Goal: Task Accomplishment & Management: Use online tool/utility

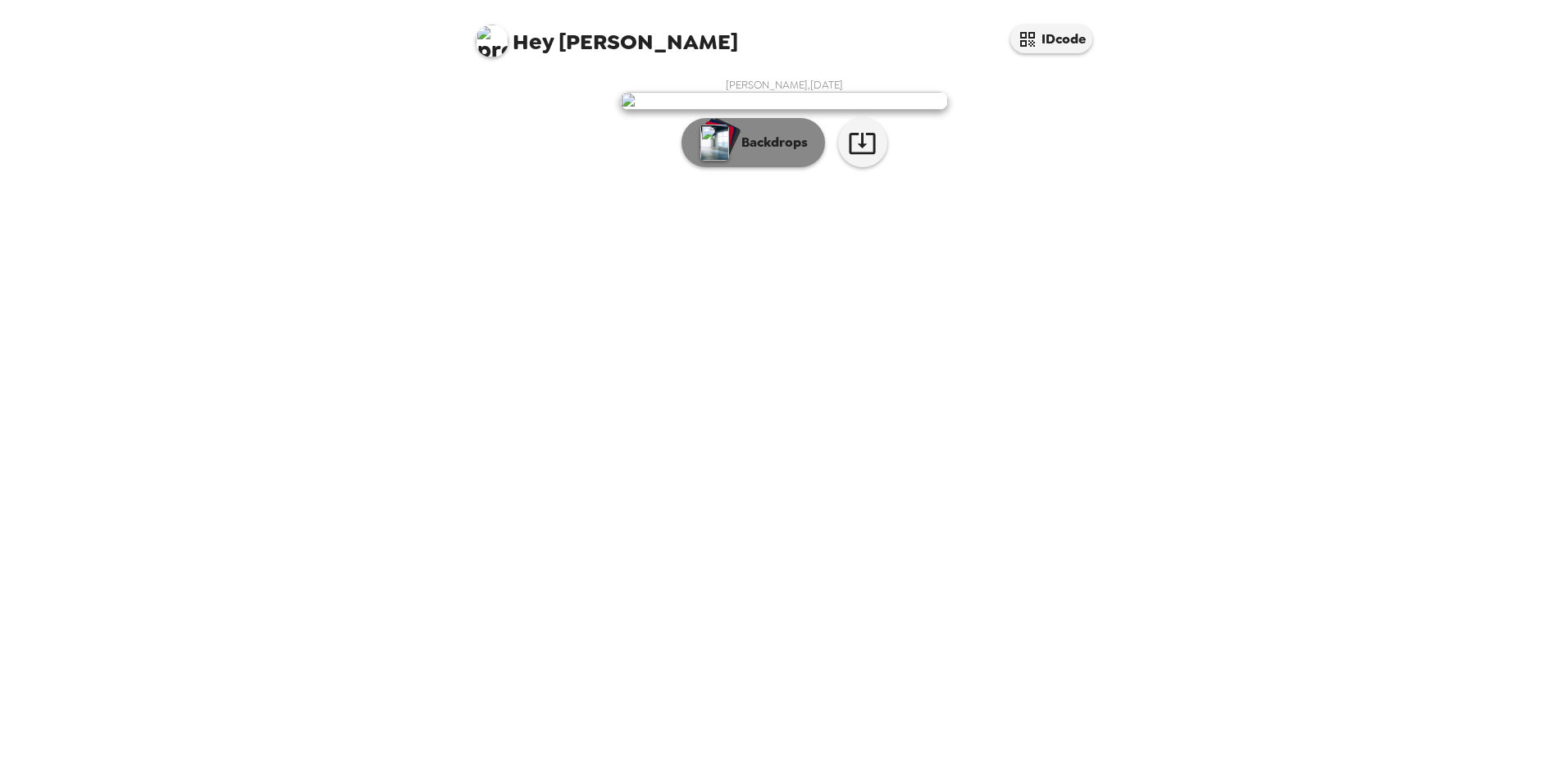
click at [740, 152] on p "Backdrops" at bounding box center [770, 143] width 74 height 19
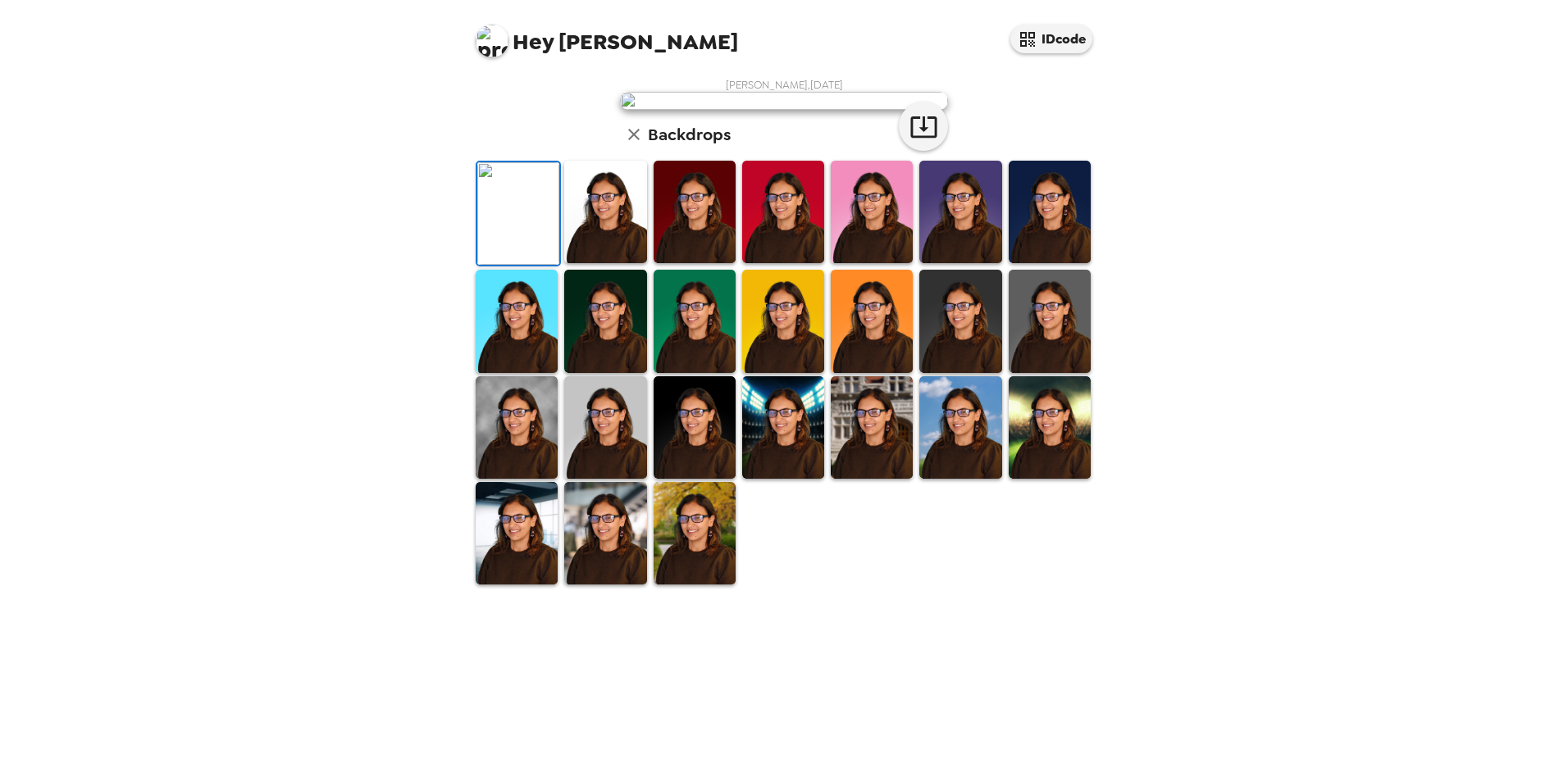
click at [872, 372] on img at bounding box center [872, 320] width 82 height 102
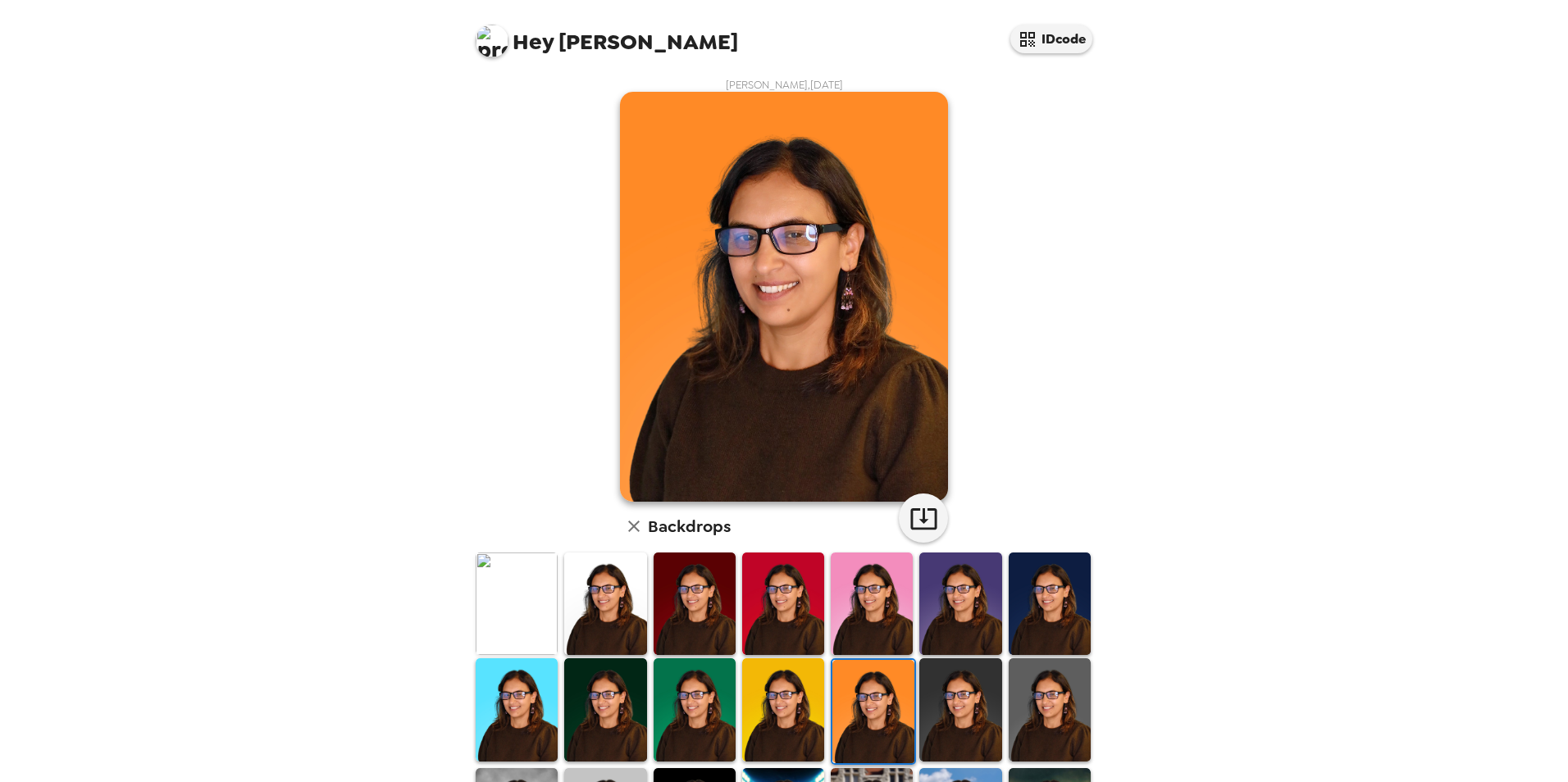
click at [1030, 695] on img at bounding box center [1050, 709] width 82 height 102
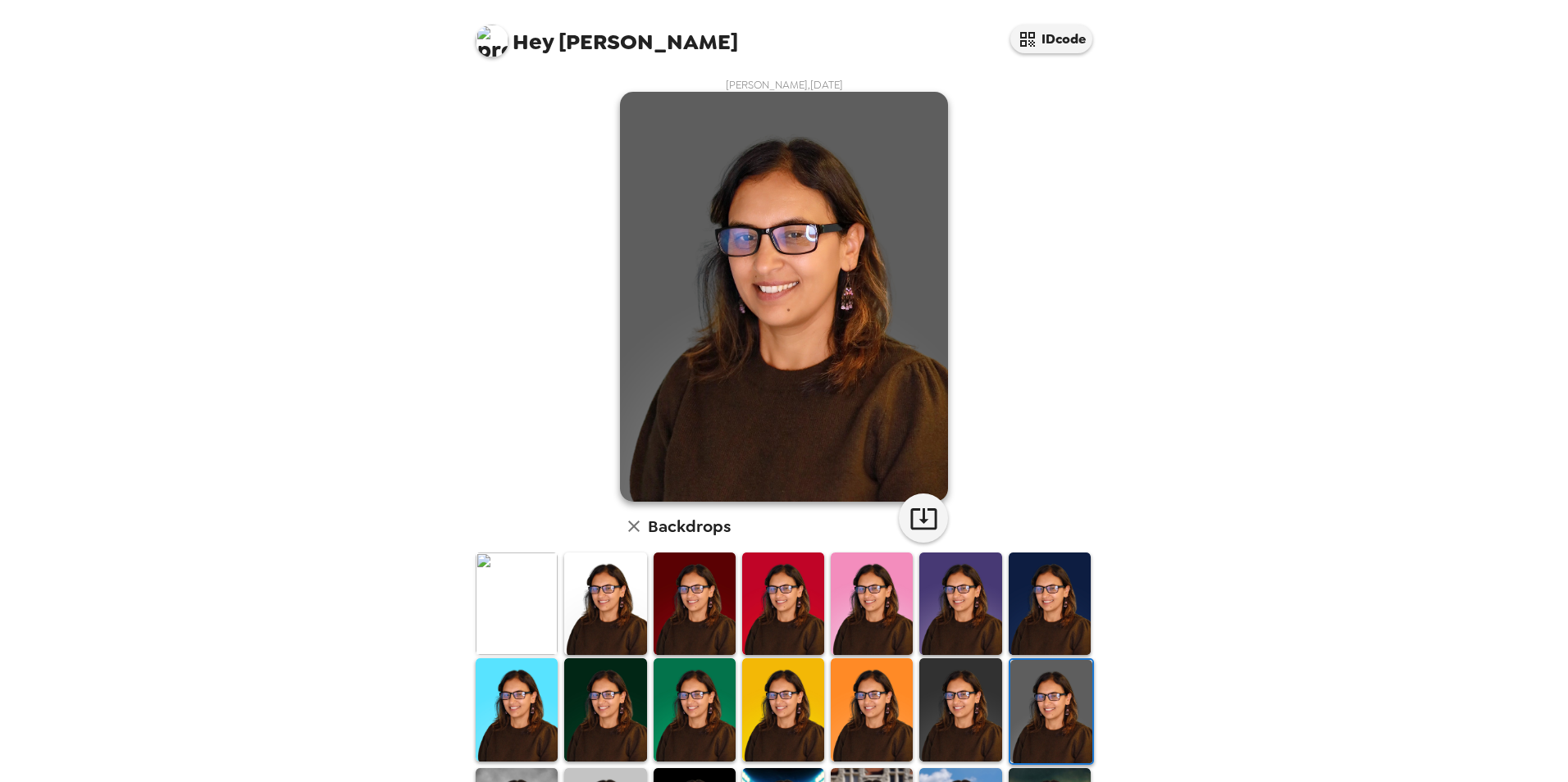
click at [1013, 592] on img at bounding box center [1050, 604] width 82 height 102
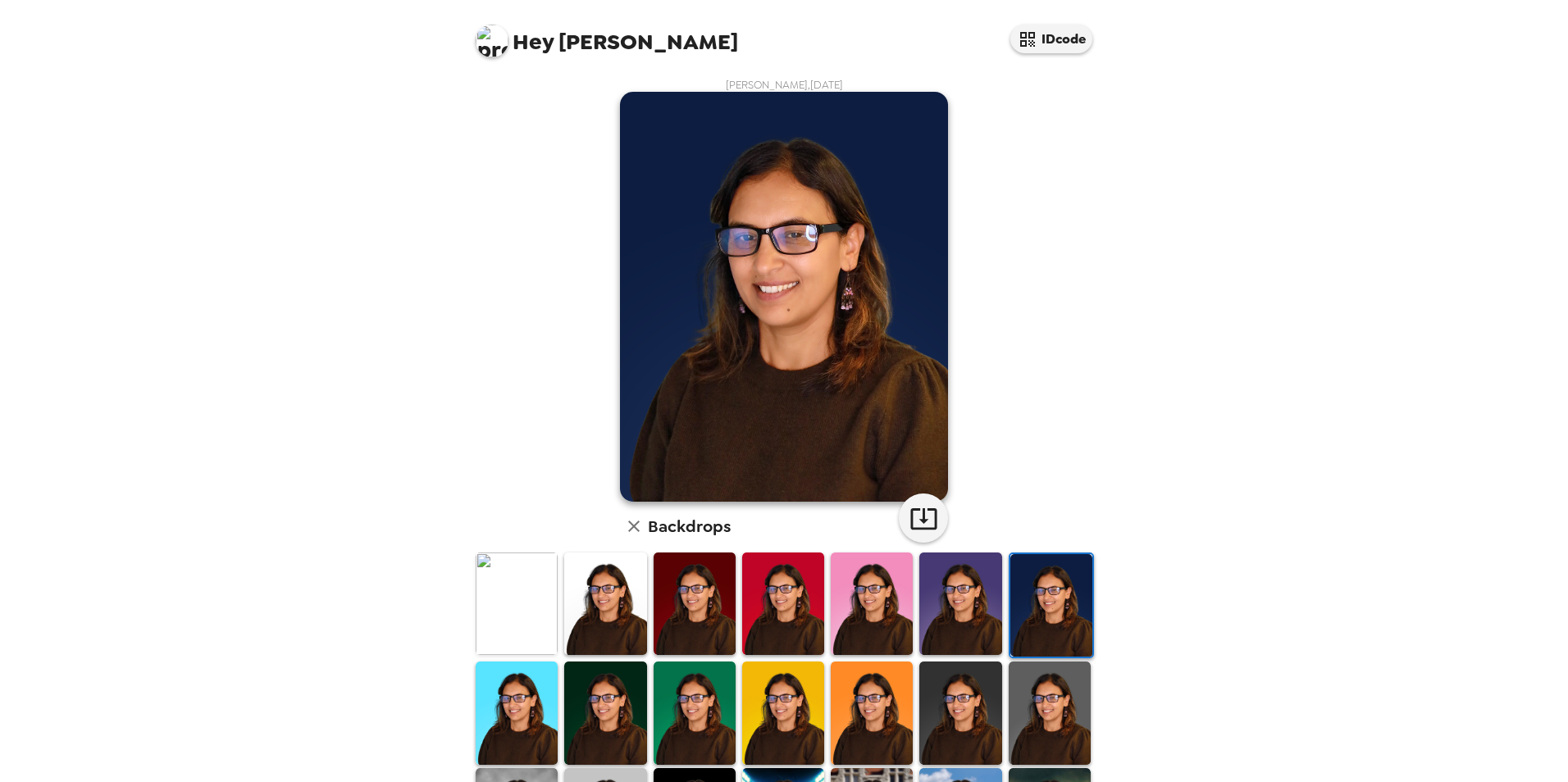
click at [1046, 694] on img at bounding box center [1050, 712] width 82 height 102
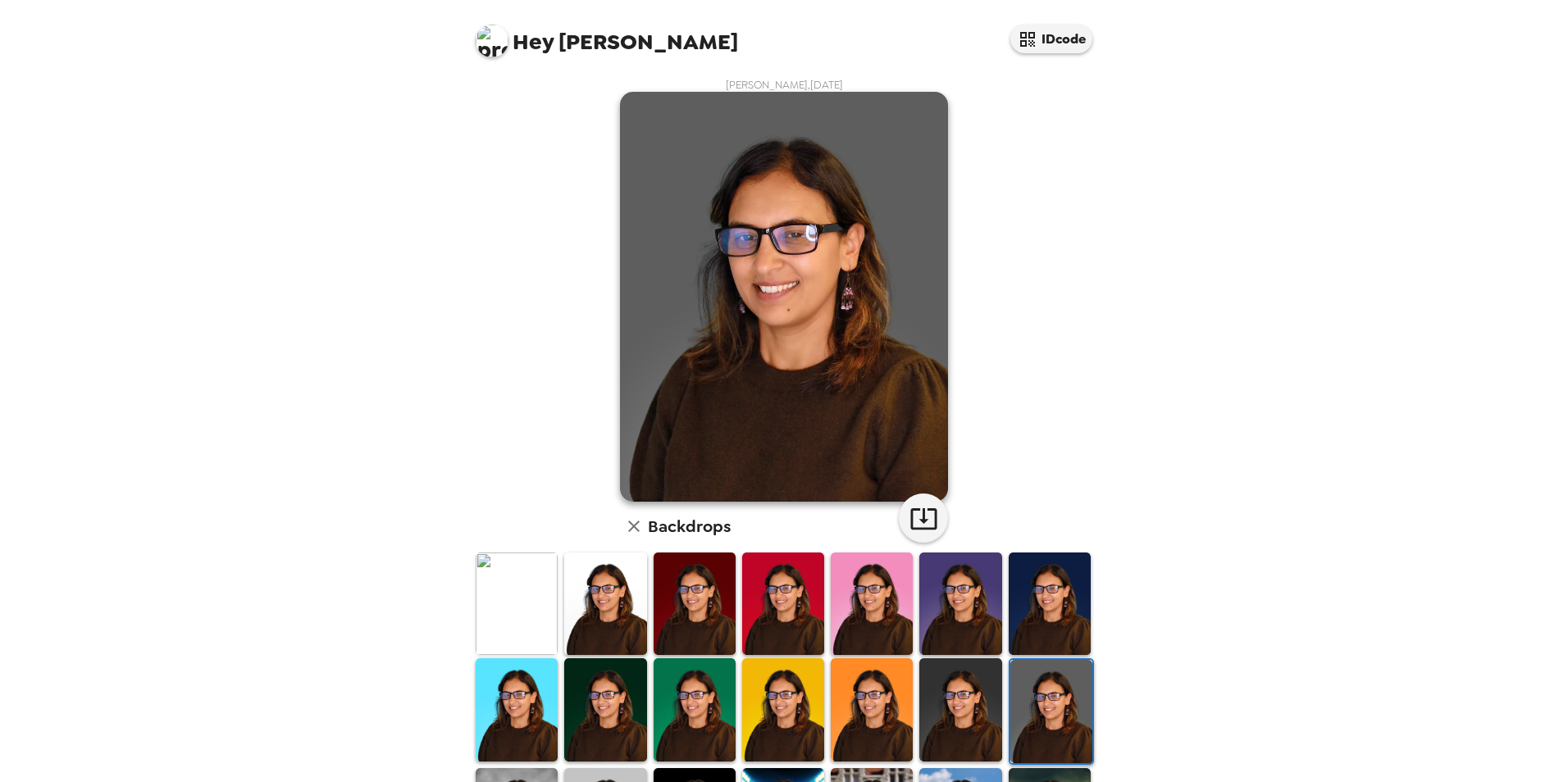
click at [1051, 622] on img at bounding box center [1050, 604] width 82 height 102
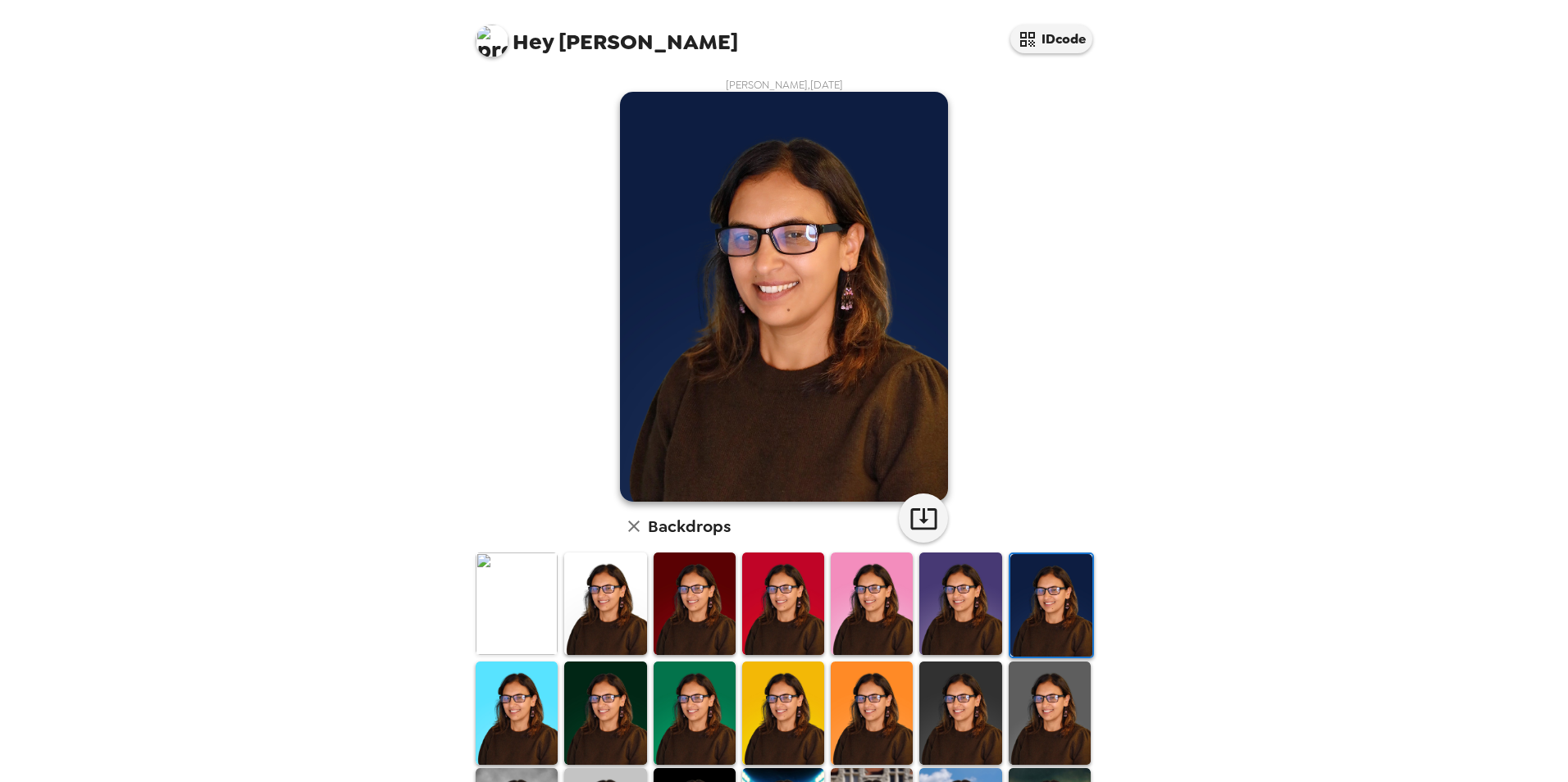
click at [1054, 739] on img at bounding box center [1050, 712] width 82 height 102
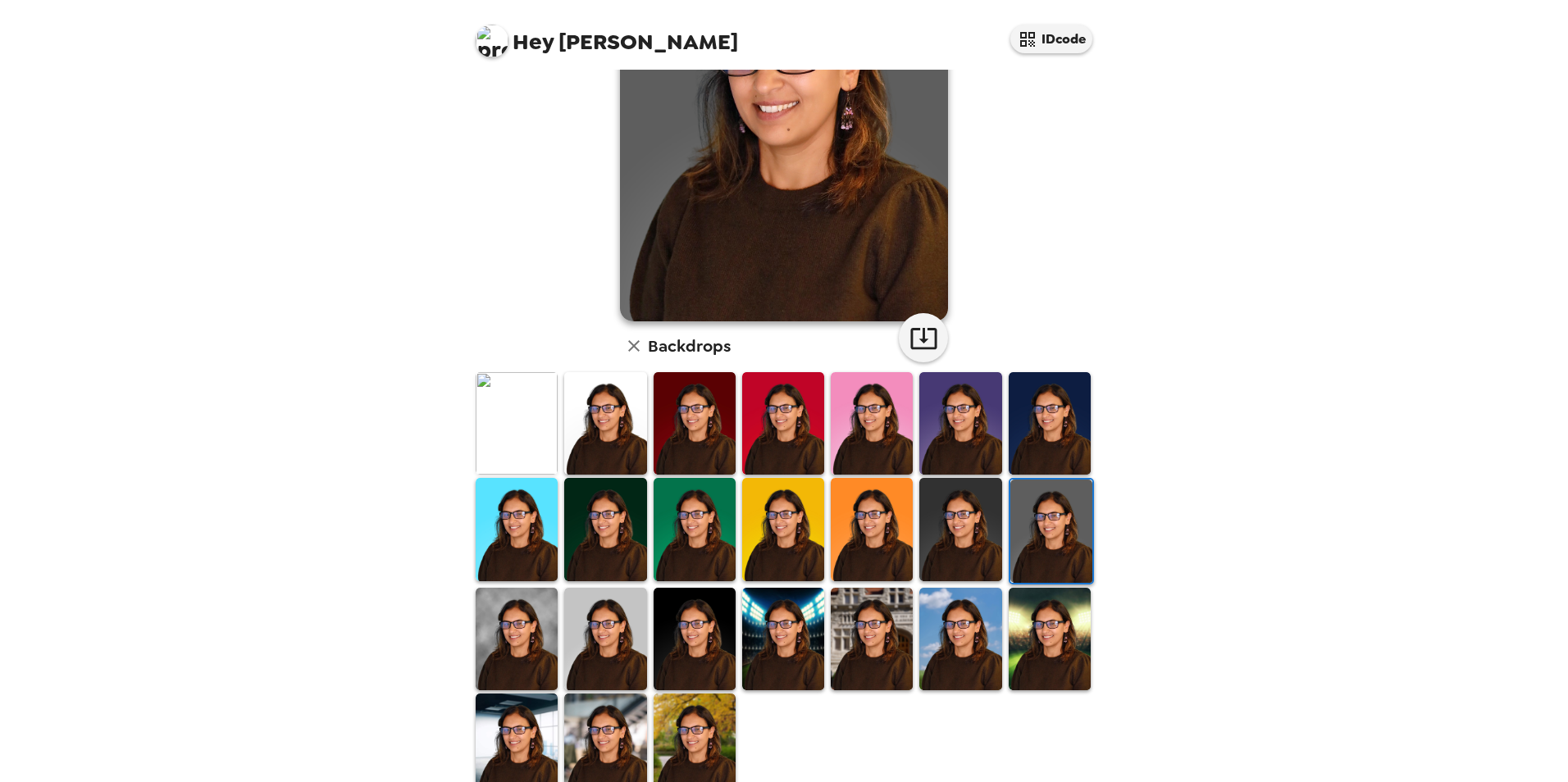
scroll to position [213, 0]
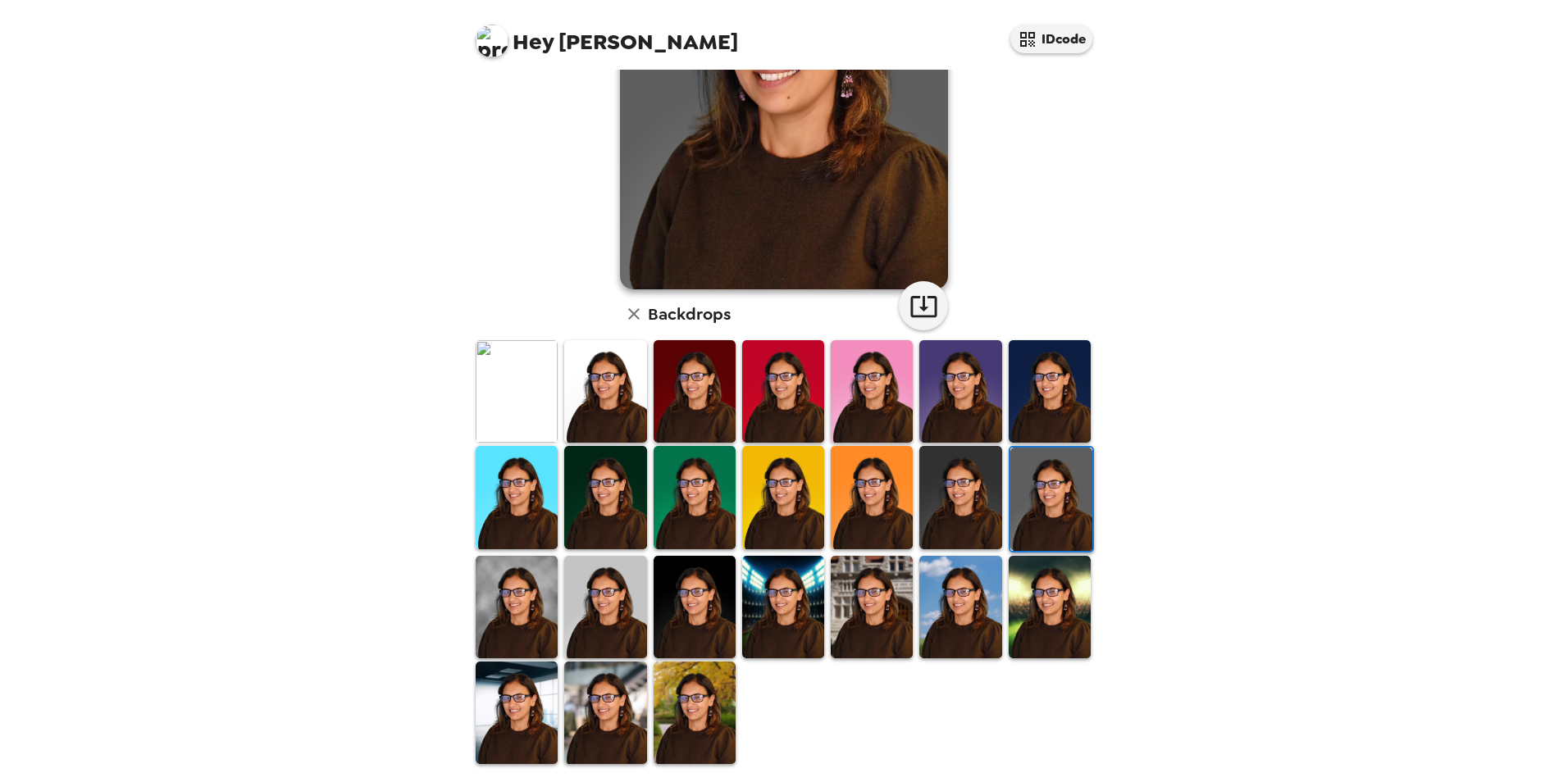
click at [681, 685] on img at bounding box center [695, 712] width 82 height 102
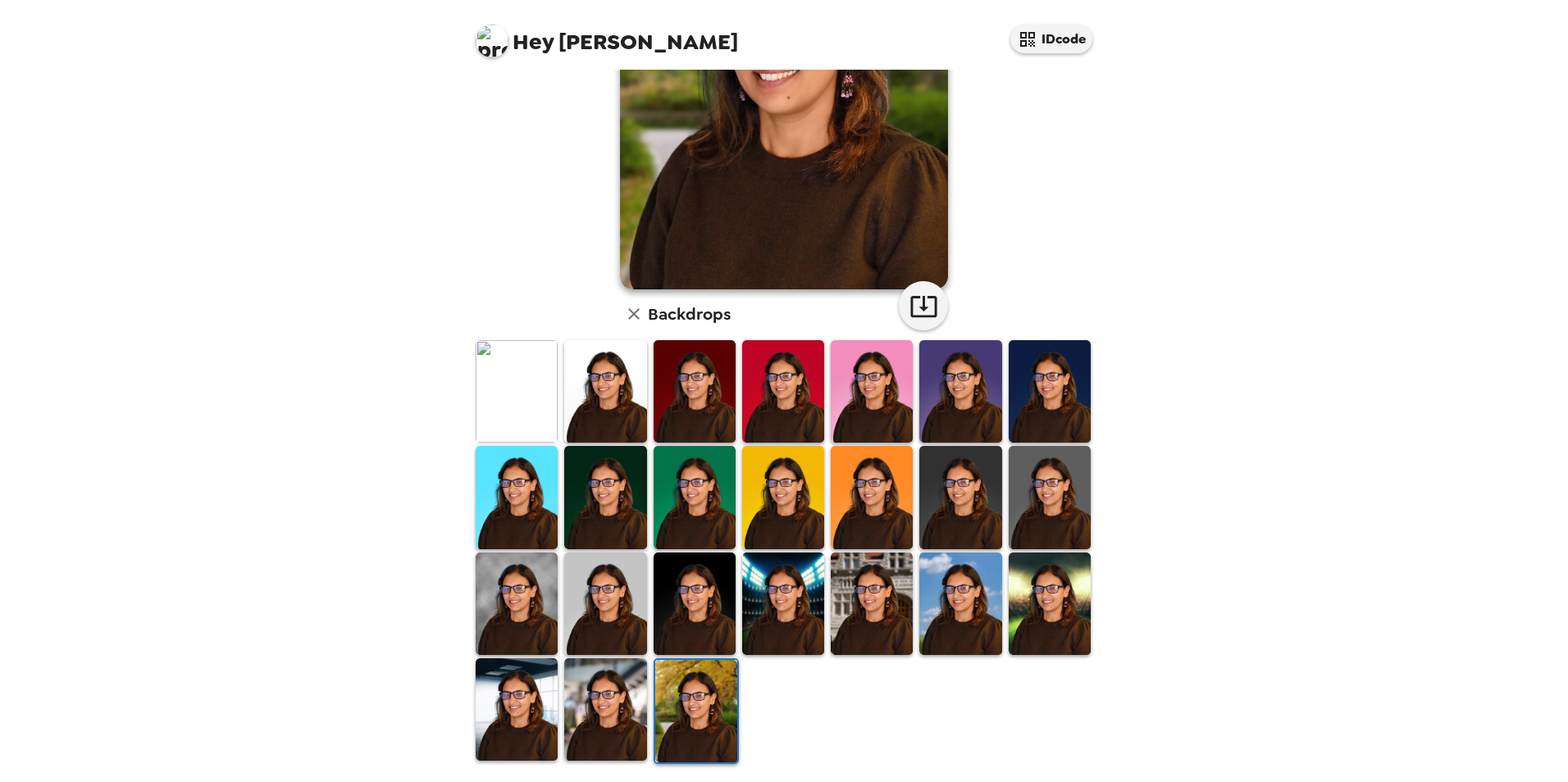
click at [606, 694] on img at bounding box center [606, 709] width 82 height 102
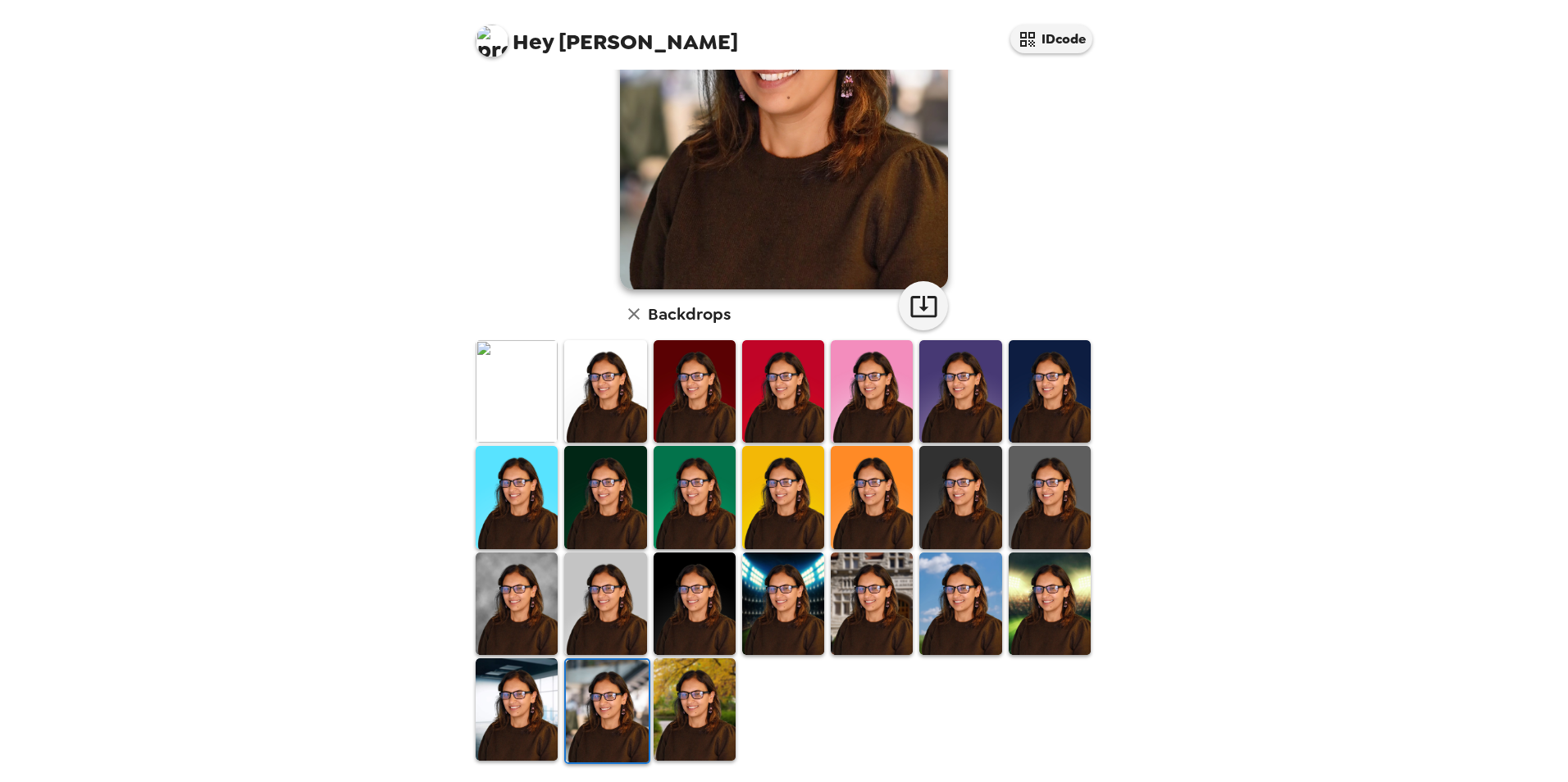
click at [690, 683] on img at bounding box center [695, 709] width 82 height 102
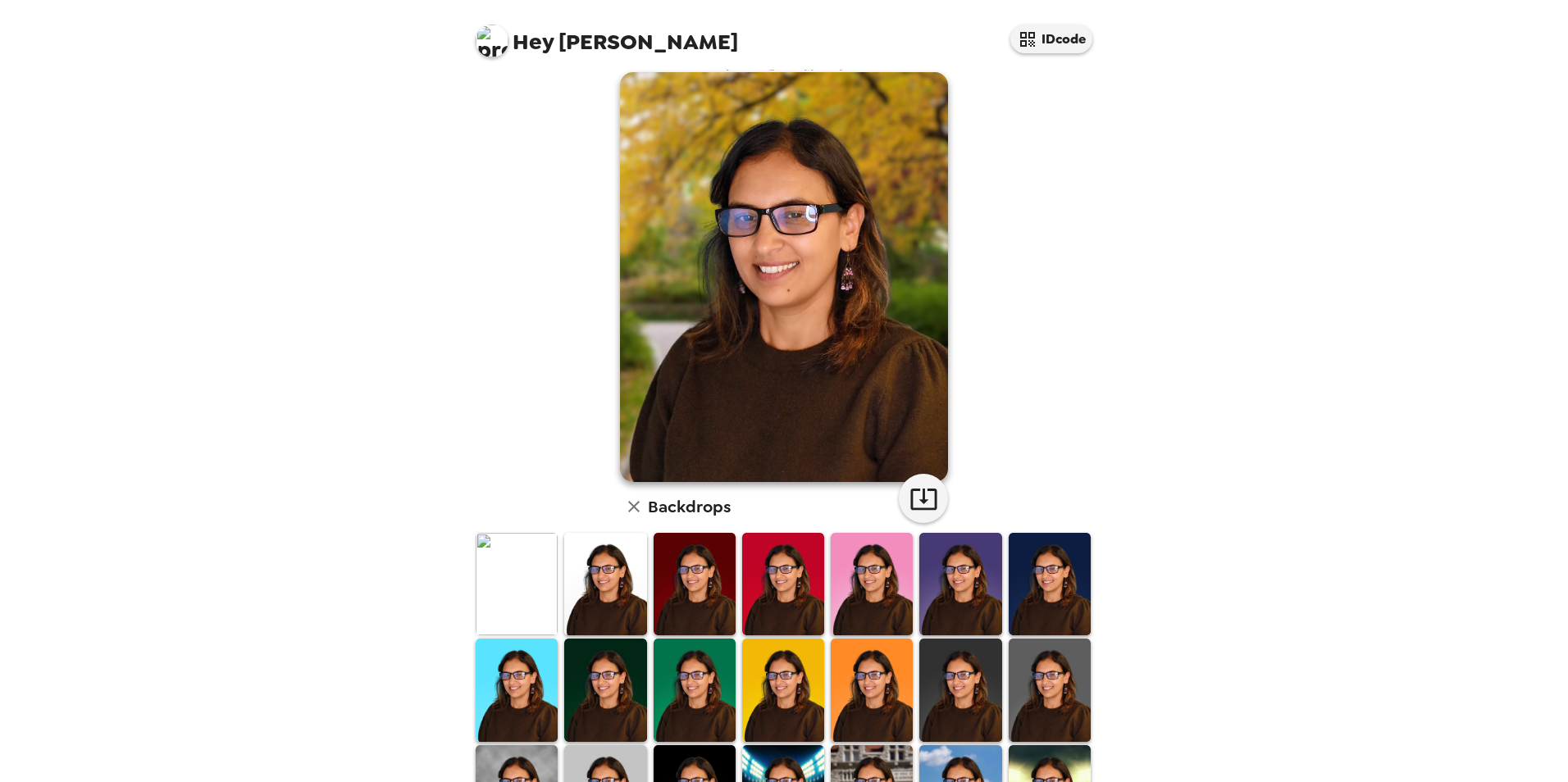
scroll to position [0, 0]
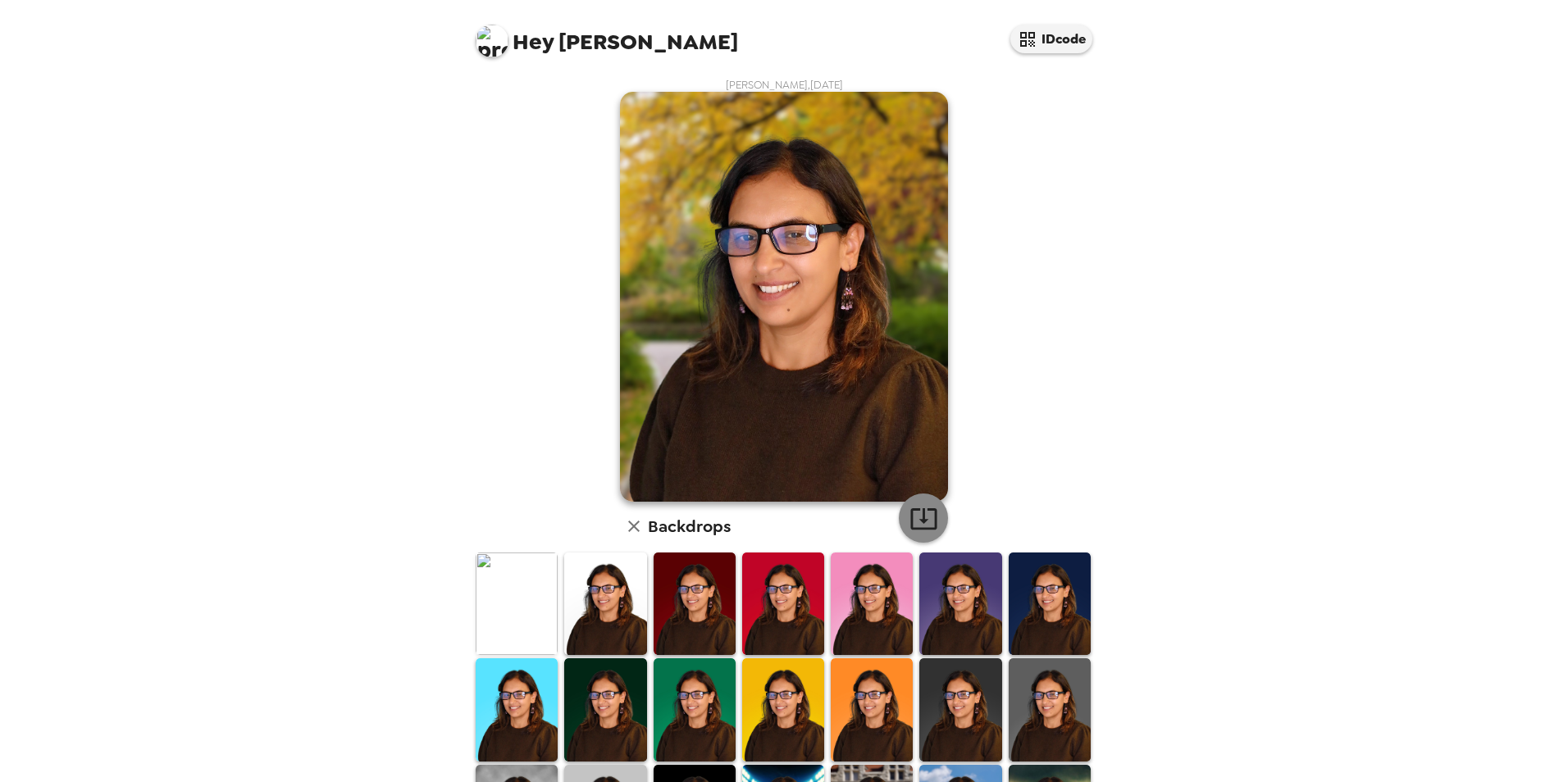
click at [925, 523] on icon "button" at bounding box center [923, 518] width 29 height 29
click at [1383, 262] on div "Hey Sonia IDcode Sonia Shah , 09-17-2025 Backdrops" at bounding box center [784, 391] width 1568 height 782
click at [1042, 45] on button "IDcode" at bounding box center [1051, 38] width 82 height 29
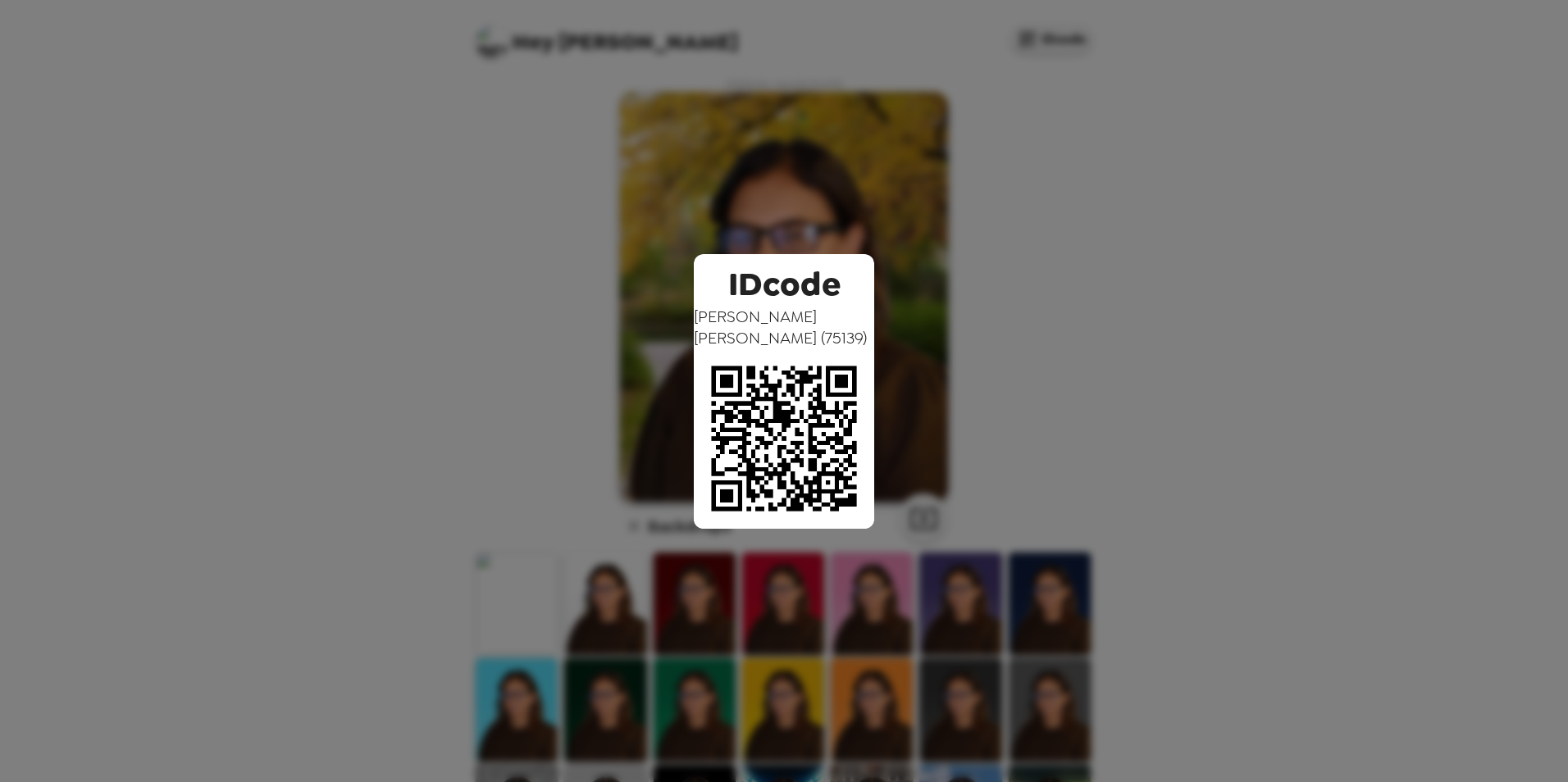
click at [536, 100] on div "IDcode Sonia Shah ( 75139 )" at bounding box center [784, 391] width 1568 height 782
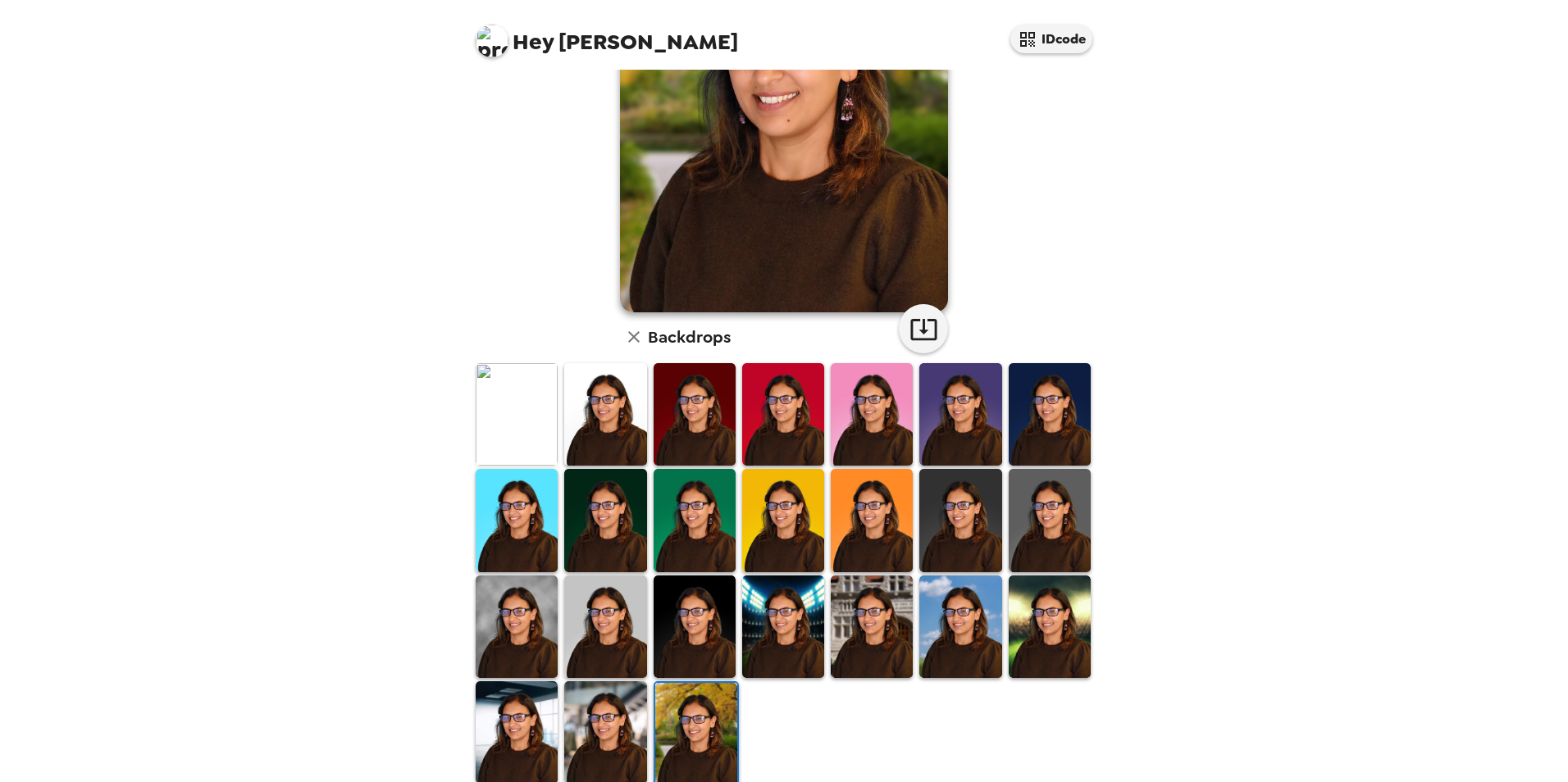
scroll to position [213, 0]
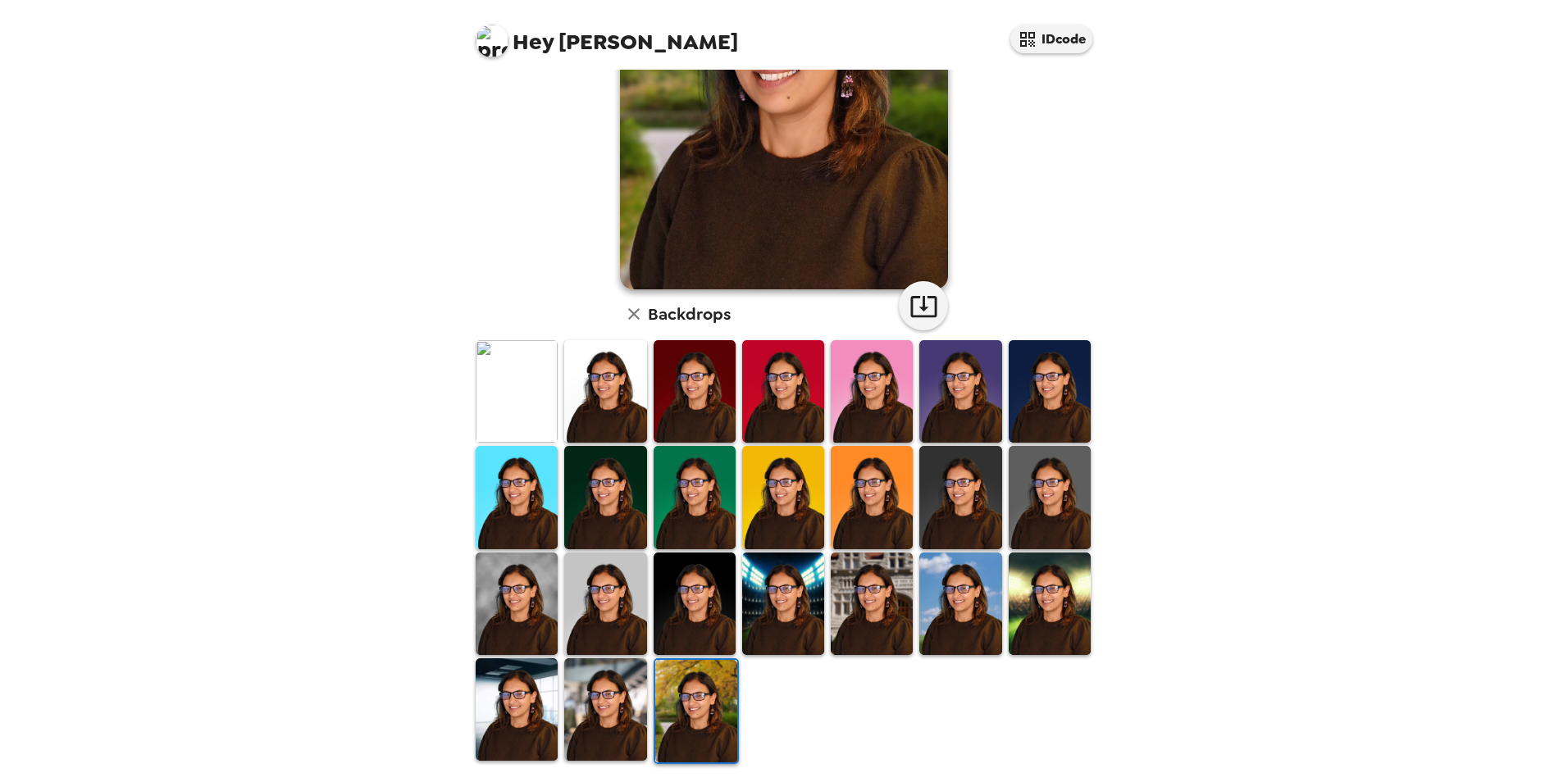
click at [520, 604] on img at bounding box center [517, 604] width 82 height 102
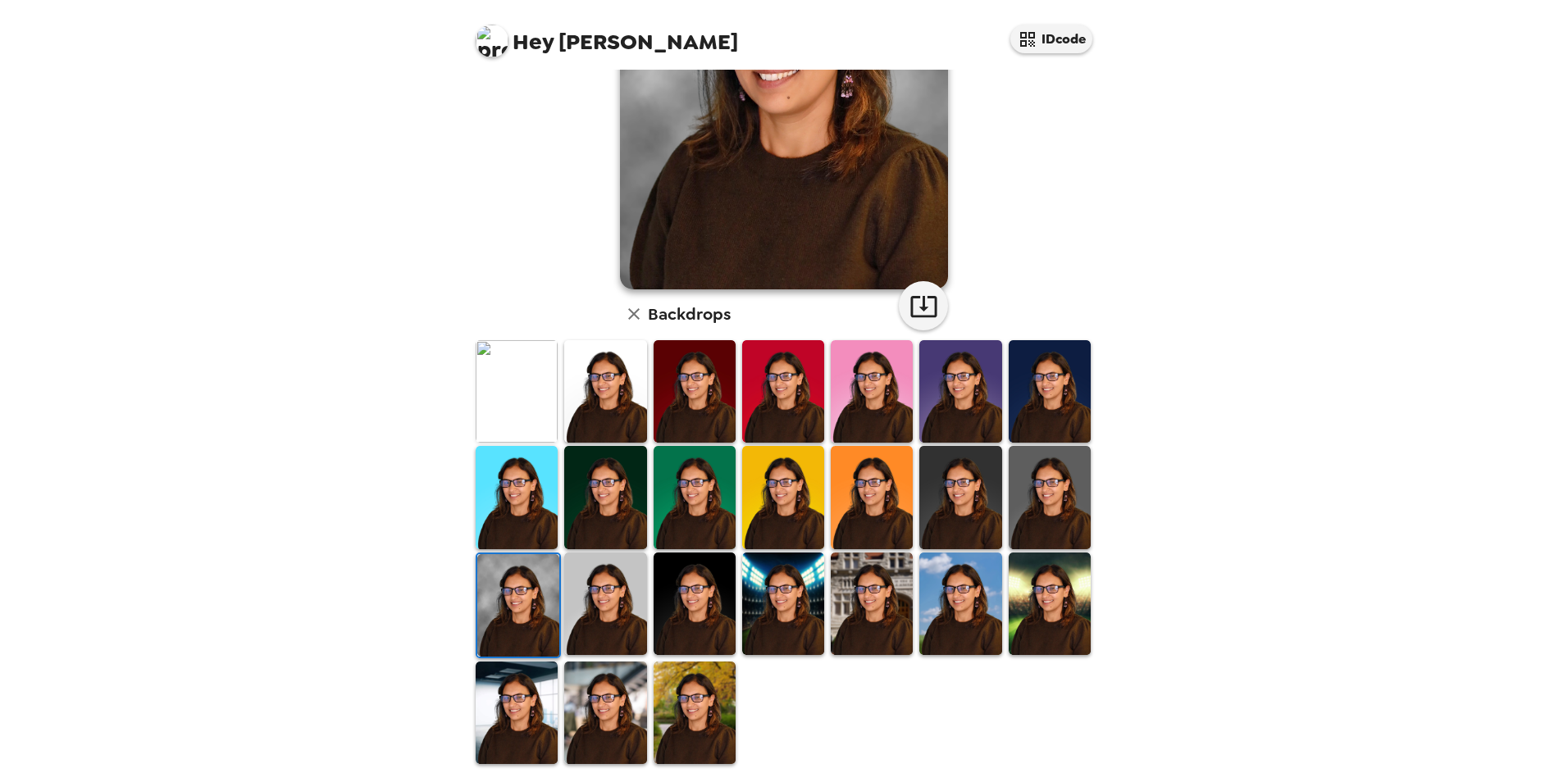
click at [525, 692] on img at bounding box center [517, 712] width 82 height 102
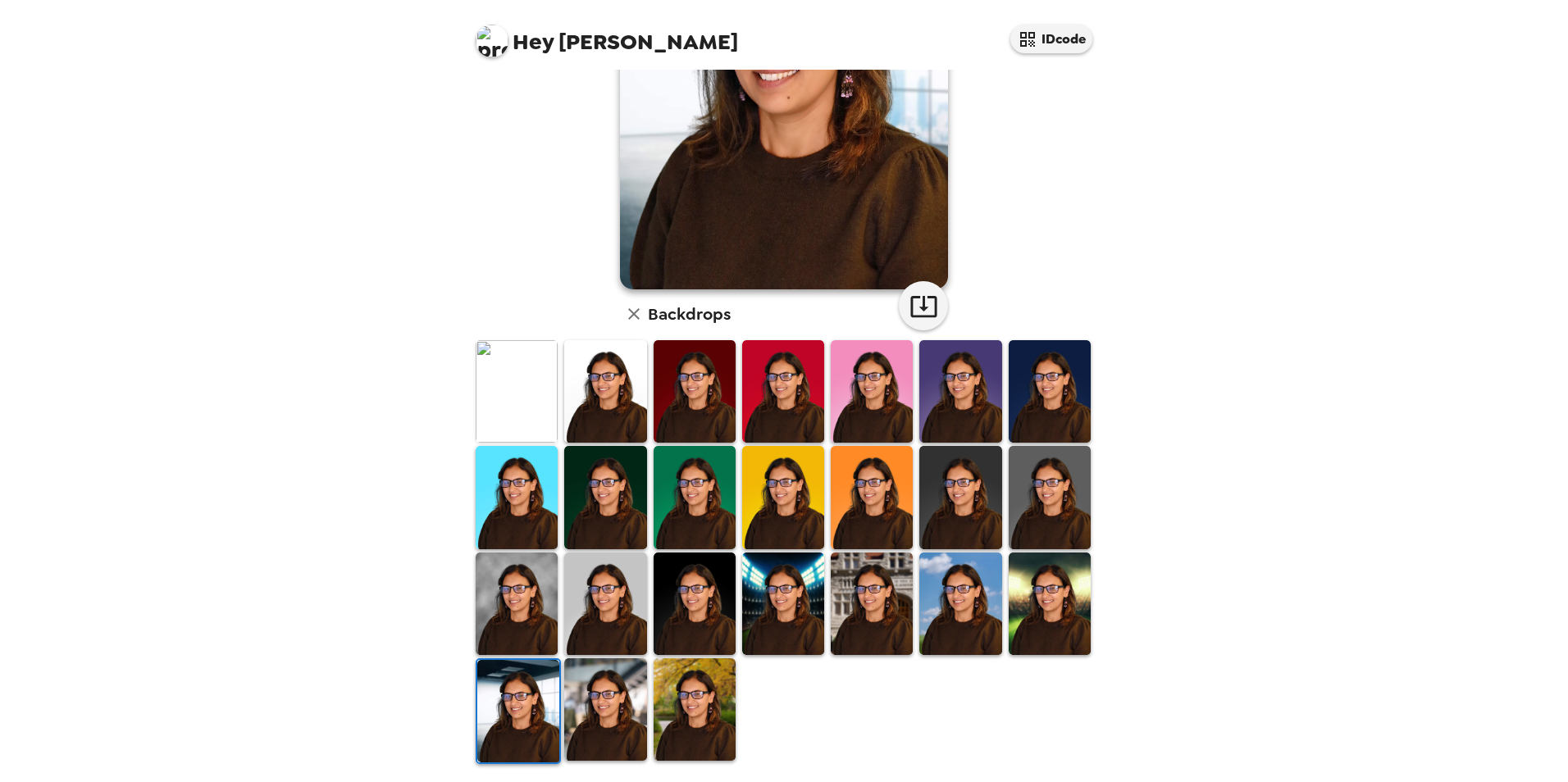
click at [1032, 592] on img at bounding box center [1050, 604] width 82 height 102
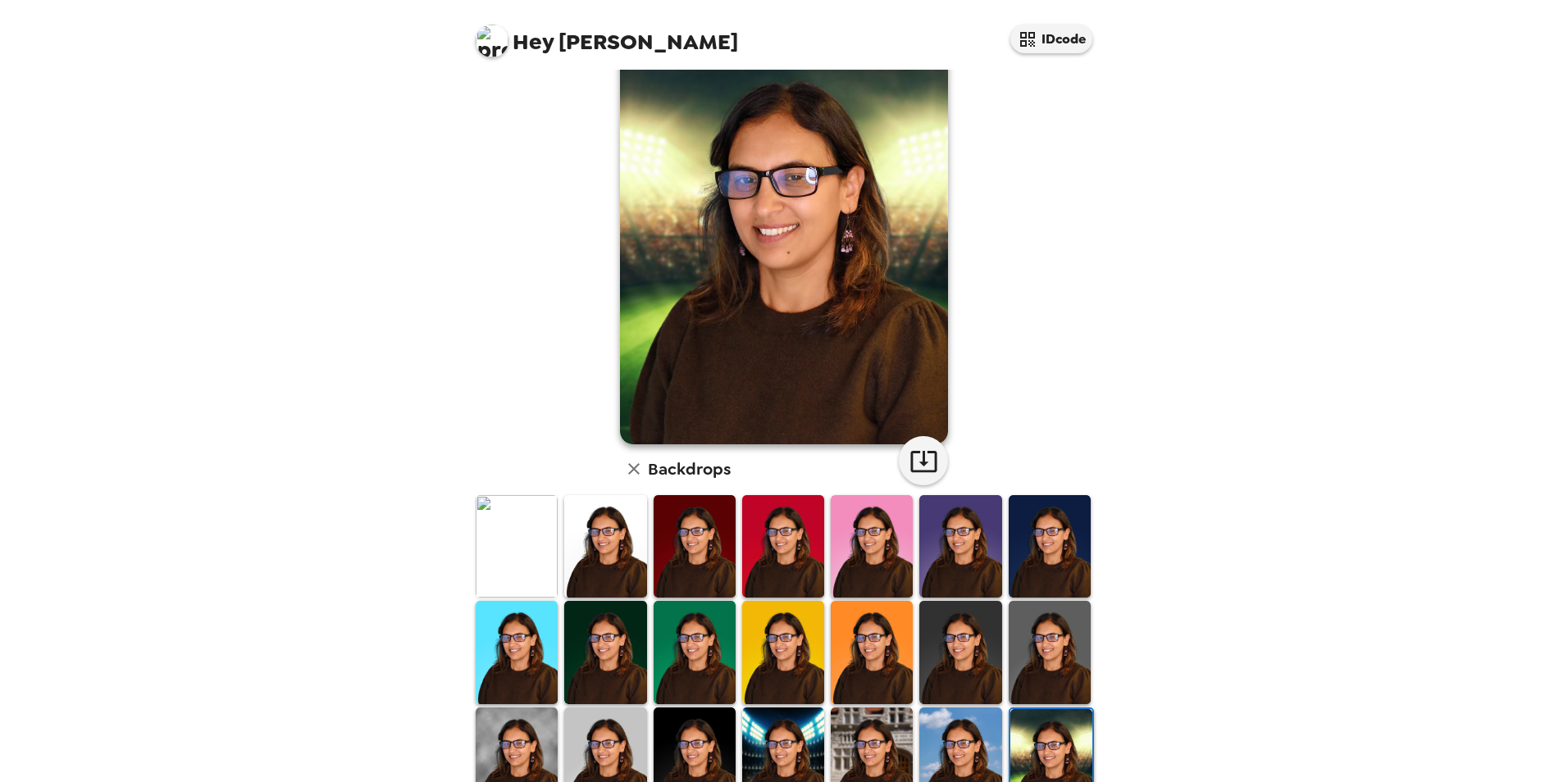
scroll to position [0, 0]
